Goal: Transaction & Acquisition: Purchase product/service

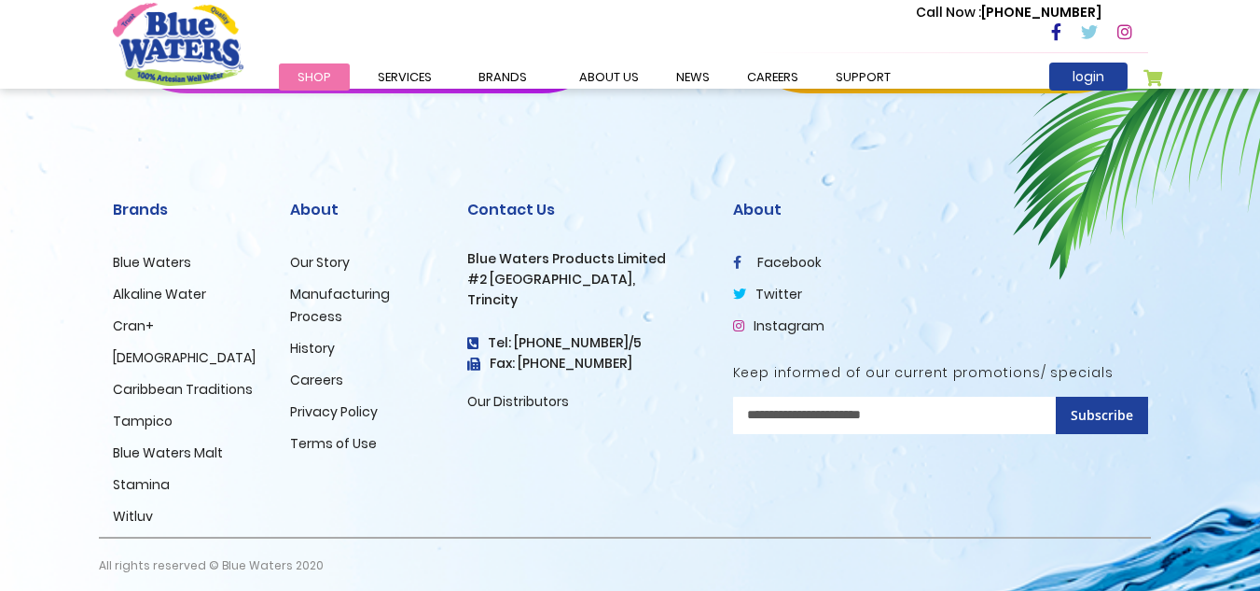
scroll to position [3172, 0]
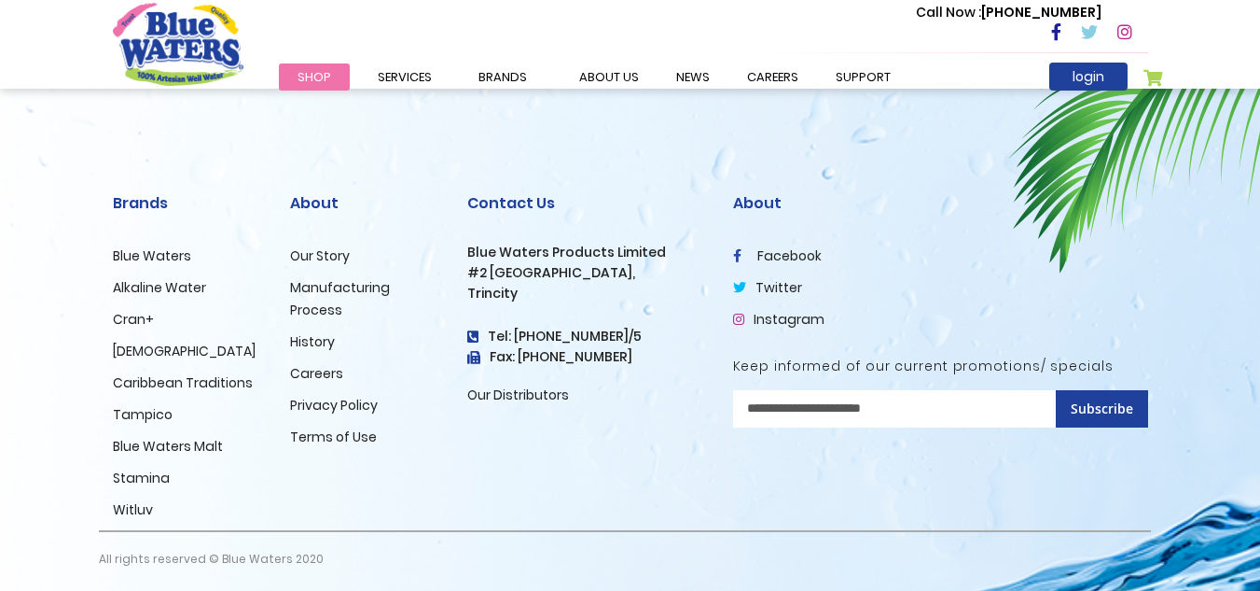
click at [124, 360] on link "[DEMOGRAPHIC_DATA]" at bounding box center [184, 350] width 143 height 19
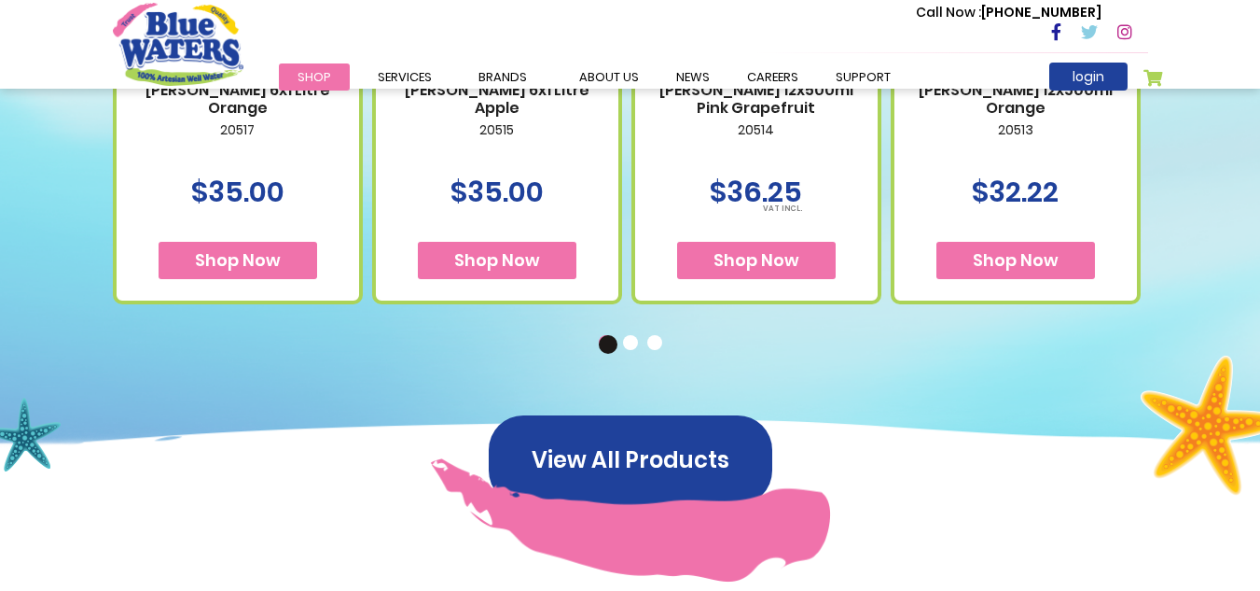
scroll to position [1025, 0]
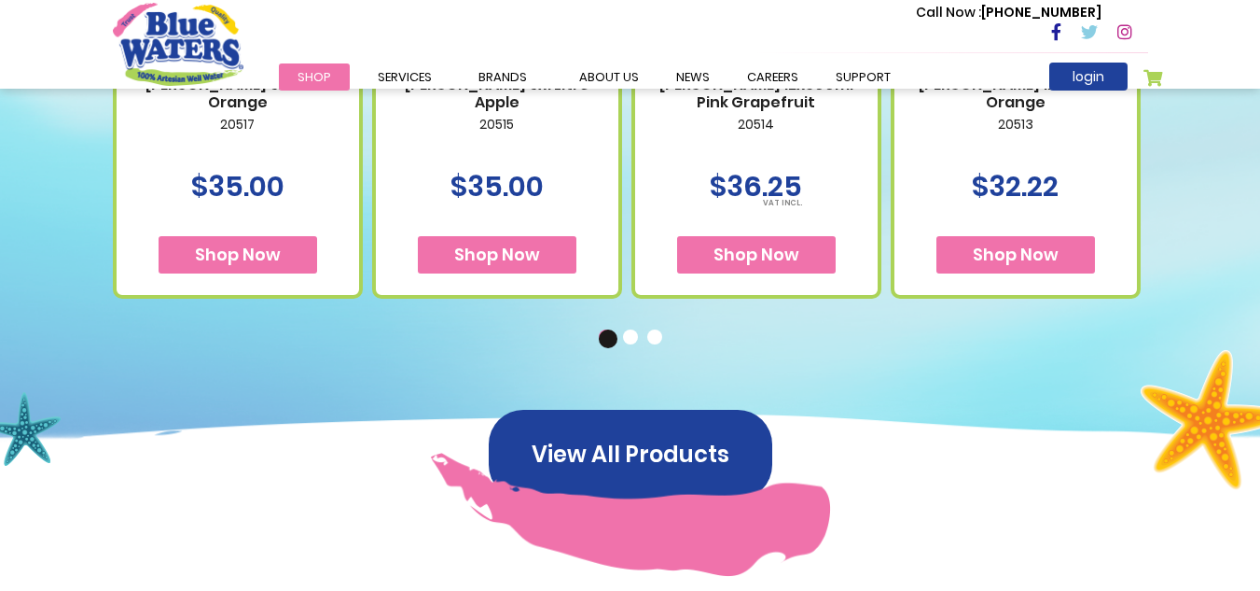
click at [627, 335] on button "2" at bounding box center [632, 338] width 19 height 19
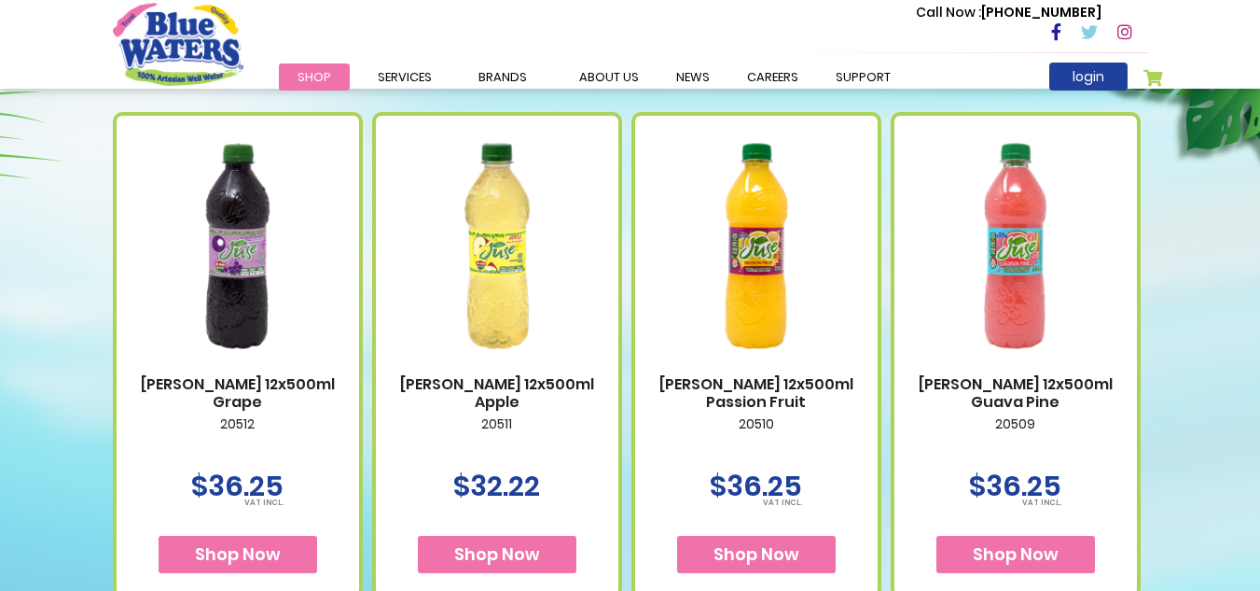
scroll to position [720, 0]
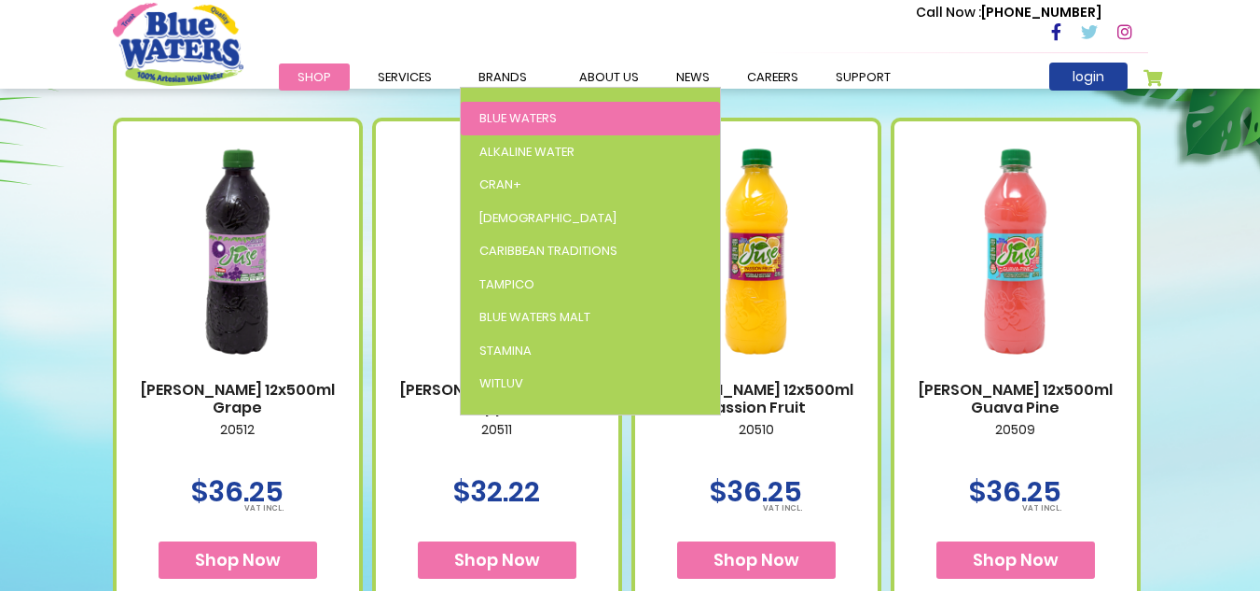
click at [498, 118] on span "Blue Waters" at bounding box center [518, 118] width 77 height 18
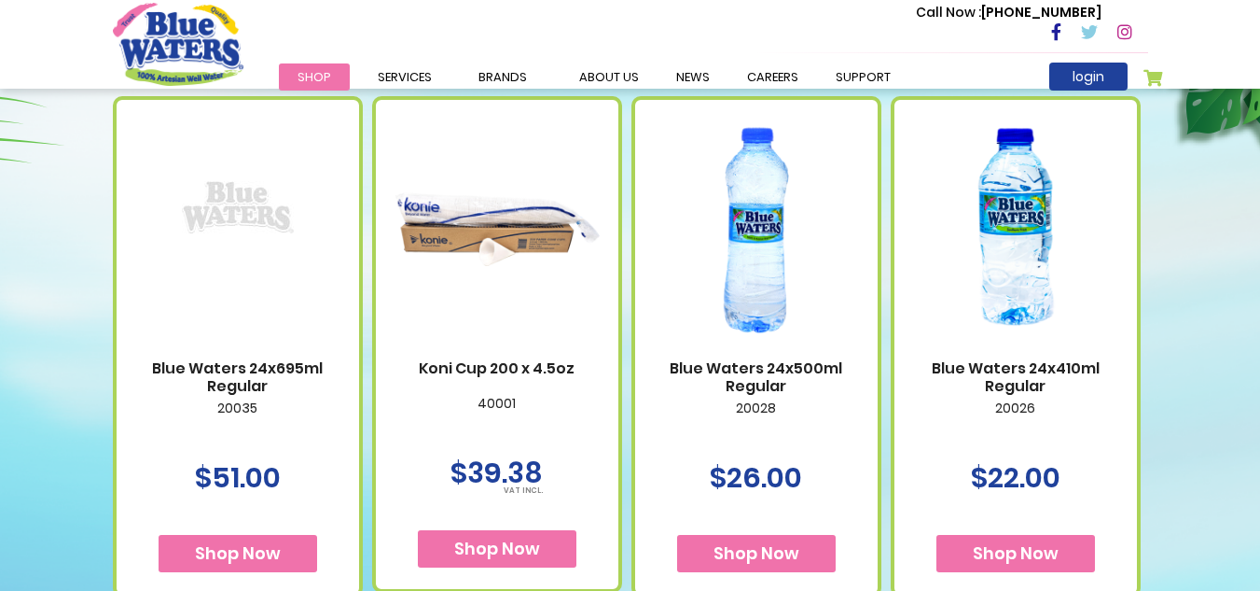
scroll to position [1189, 0]
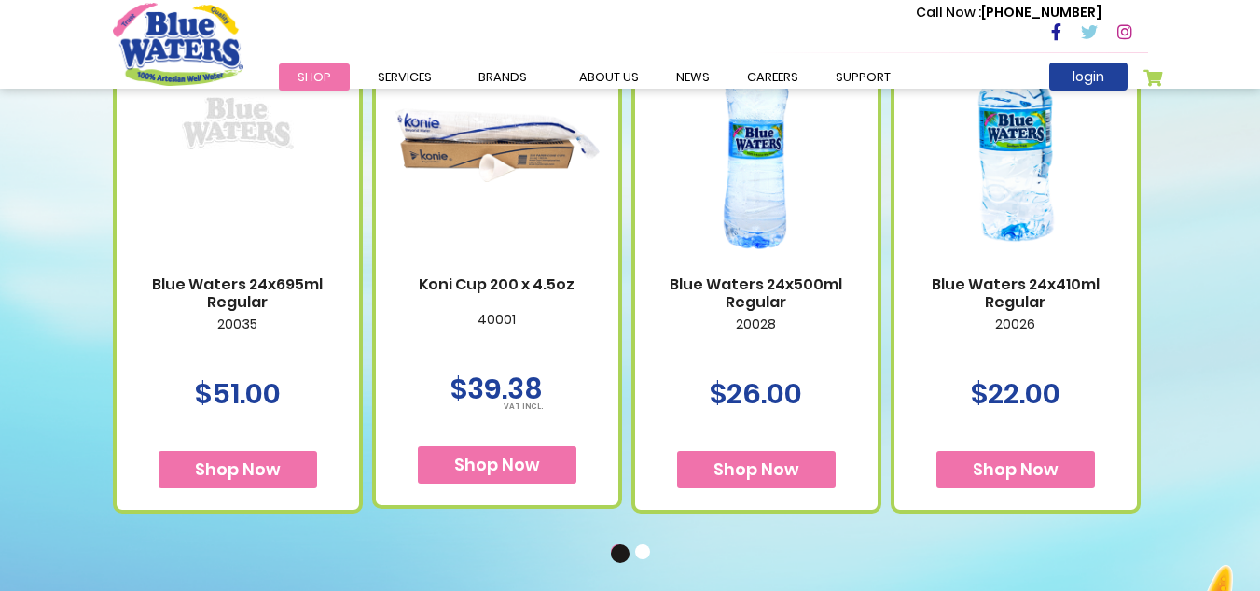
click at [646, 552] on button "2" at bounding box center [644, 553] width 19 height 19
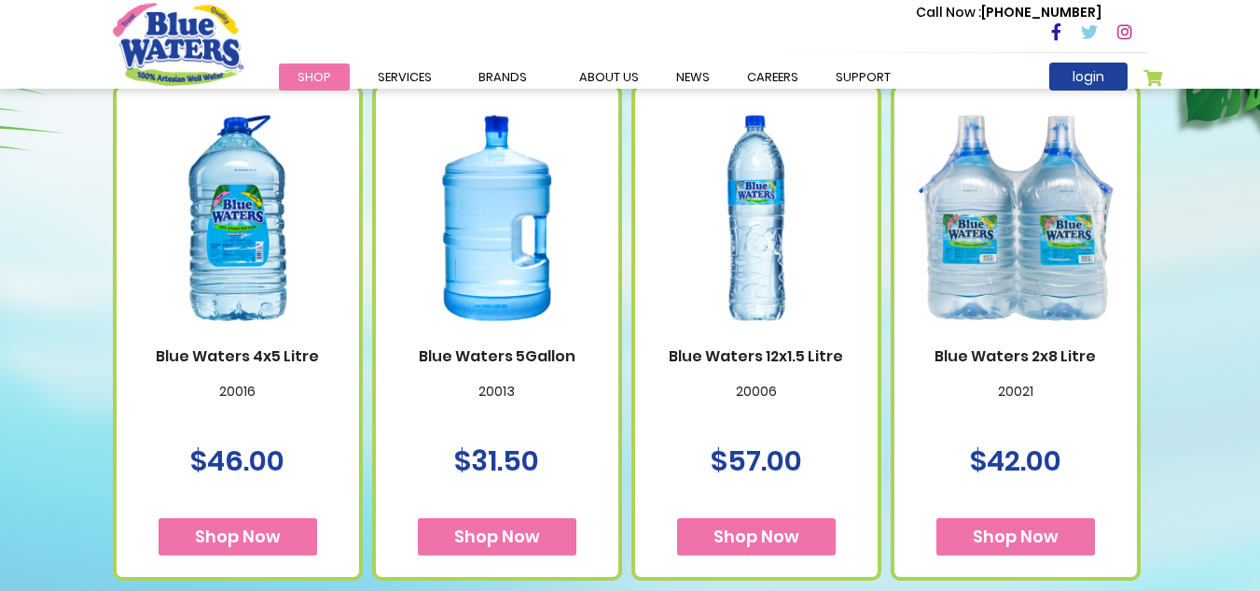
scroll to position [1135, 0]
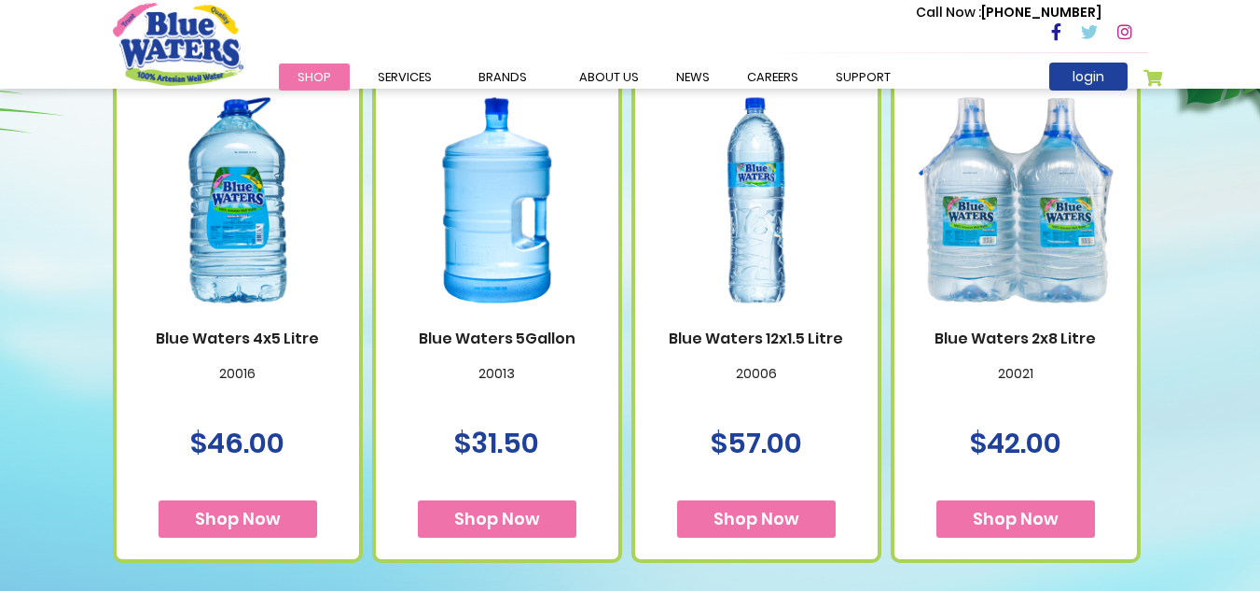
click at [1030, 279] on img at bounding box center [1015, 200] width 205 height 257
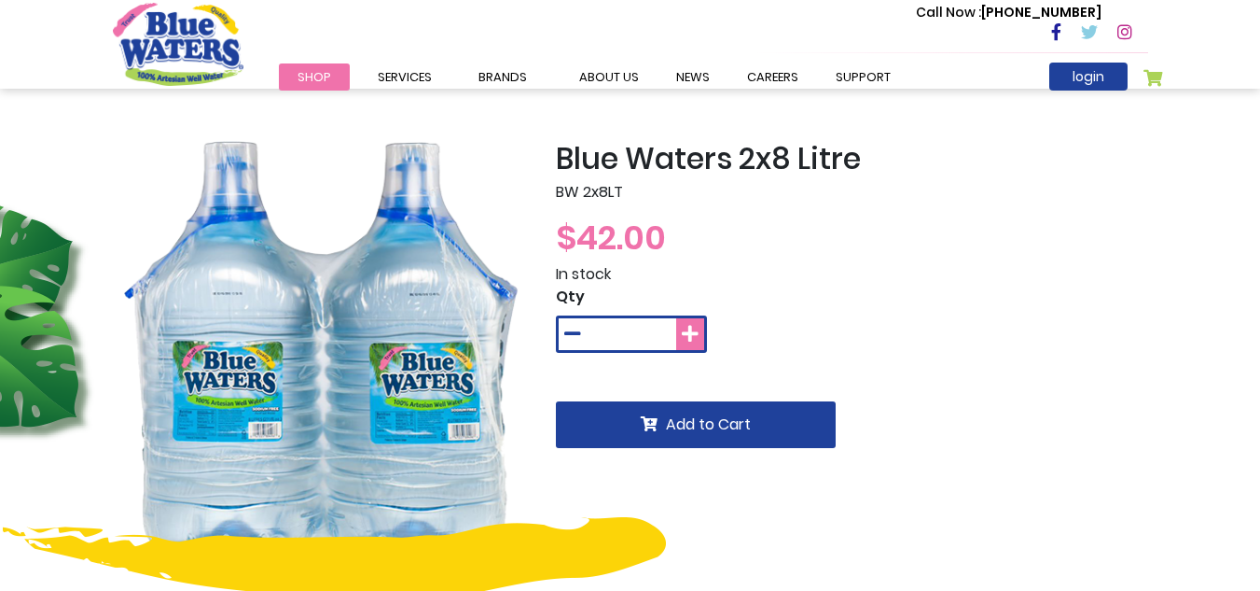
click at [694, 339] on icon at bounding box center [690, 334] width 17 height 19
type input "*"
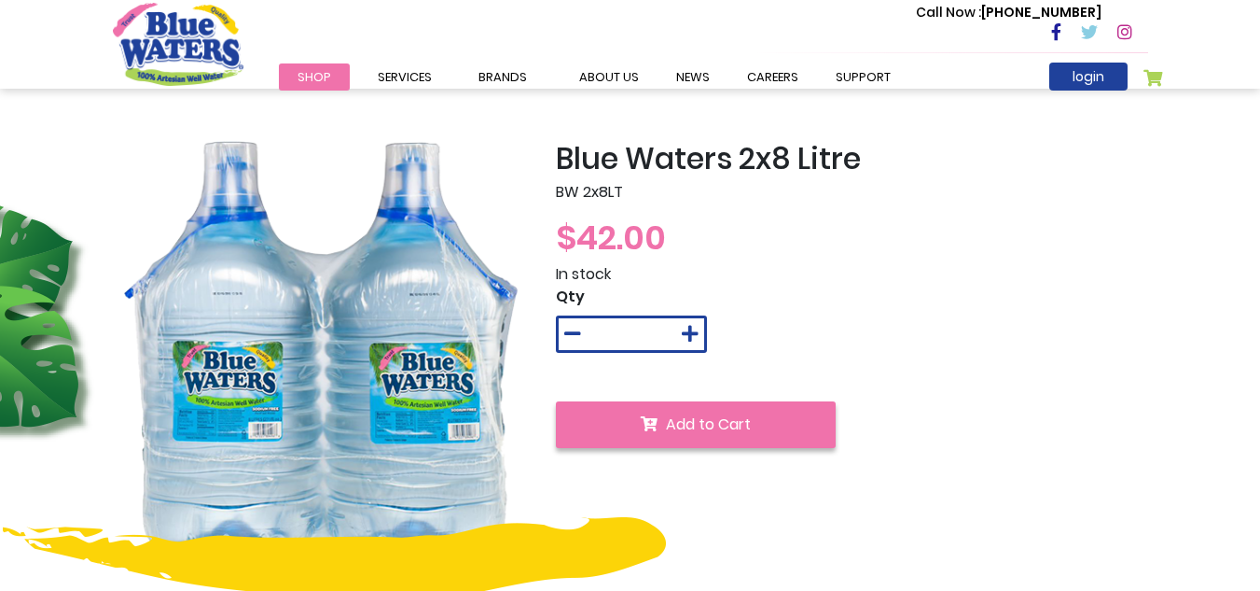
click at [675, 424] on span "Add to Cart" at bounding box center [708, 423] width 85 height 21
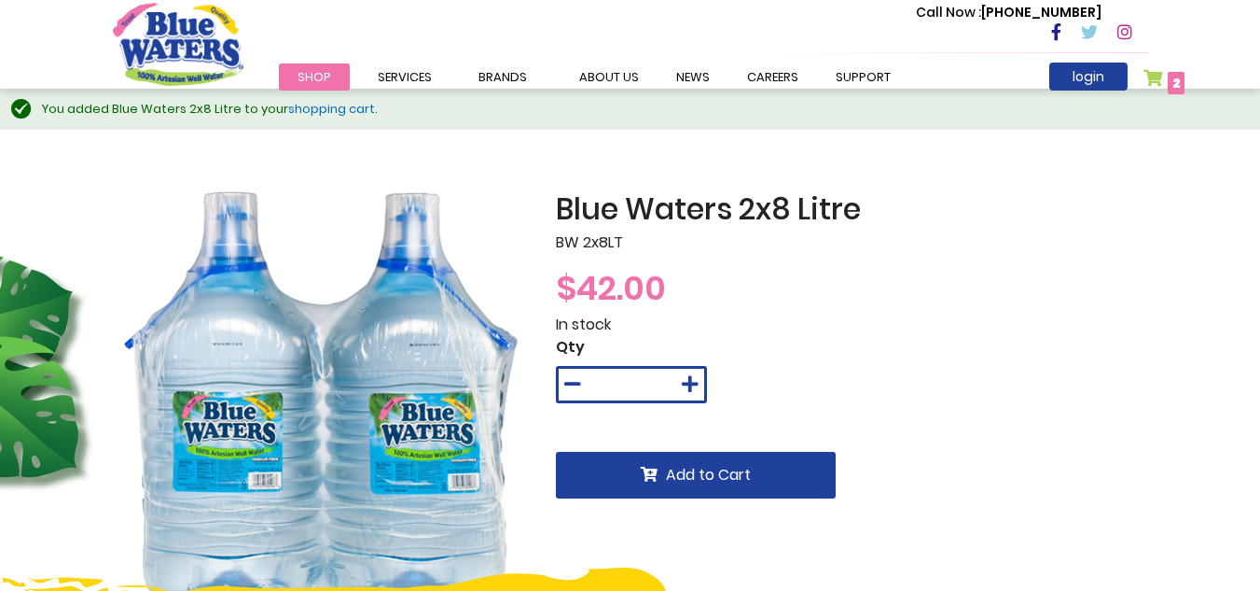
click at [1169, 76] on span "2 2 items" at bounding box center [1176, 83] width 17 height 22
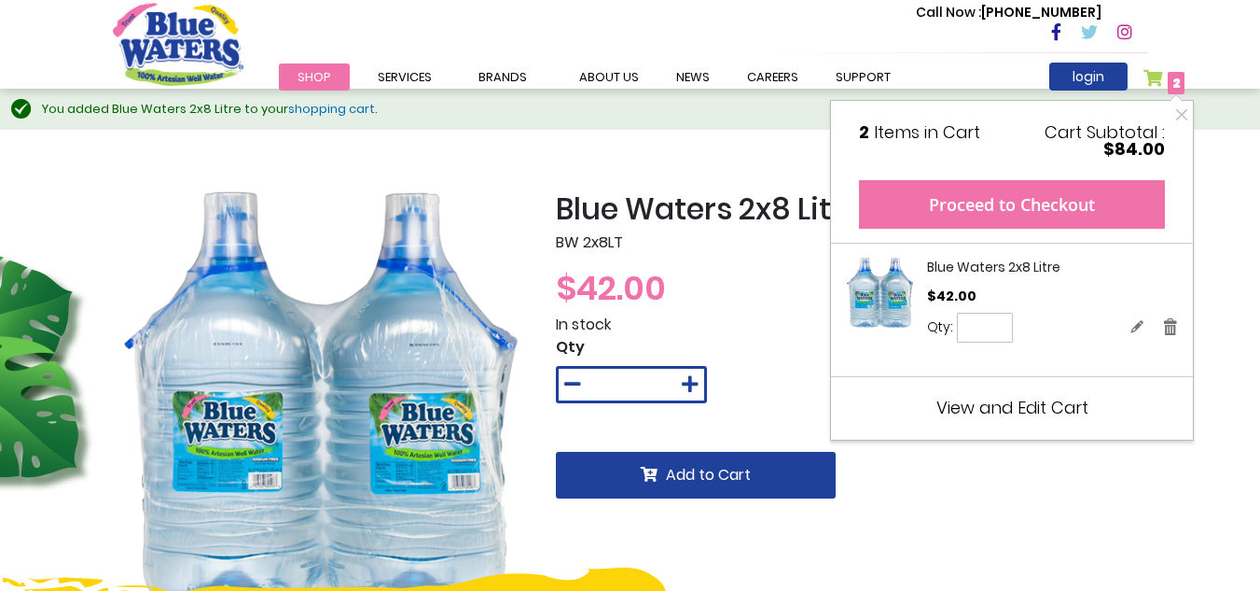
click at [1069, 196] on button "Proceed to Checkout" at bounding box center [1012, 204] width 306 height 49
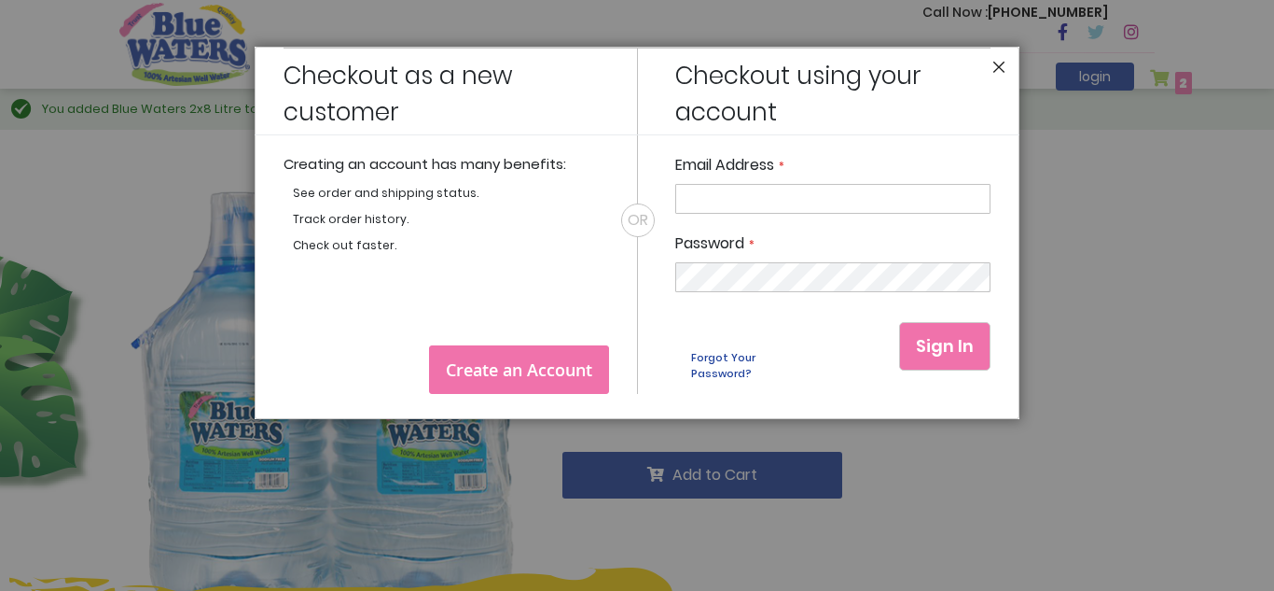
click at [998, 62] on button "Close" at bounding box center [999, 72] width 13 height 22
